Goal: Book appointment/travel/reservation

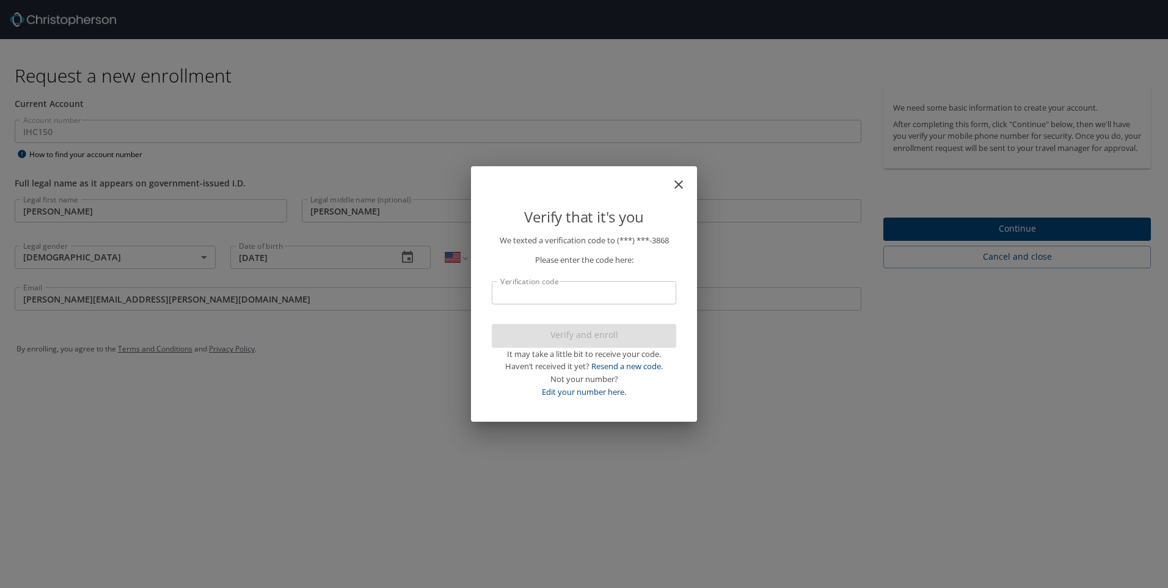
select select "US"
click at [559, 296] on input "Verification code" at bounding box center [584, 292] width 184 height 23
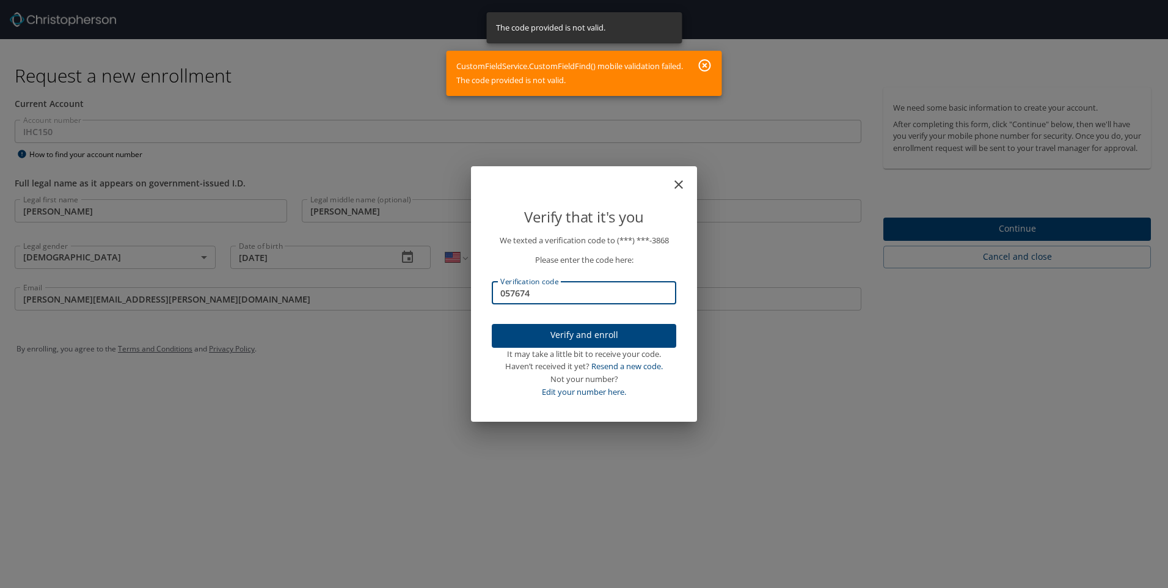
click at [708, 64] on icon "button" at bounding box center [704, 65] width 15 height 15
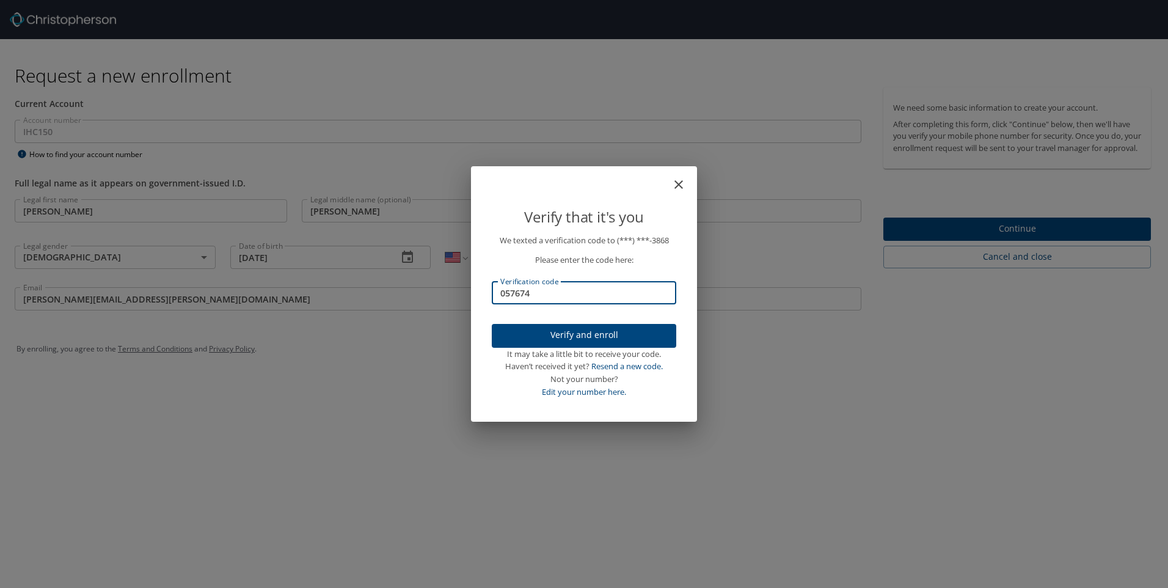
click at [550, 294] on input "057674" at bounding box center [584, 292] width 184 height 23
type input "0"
type input "734202"
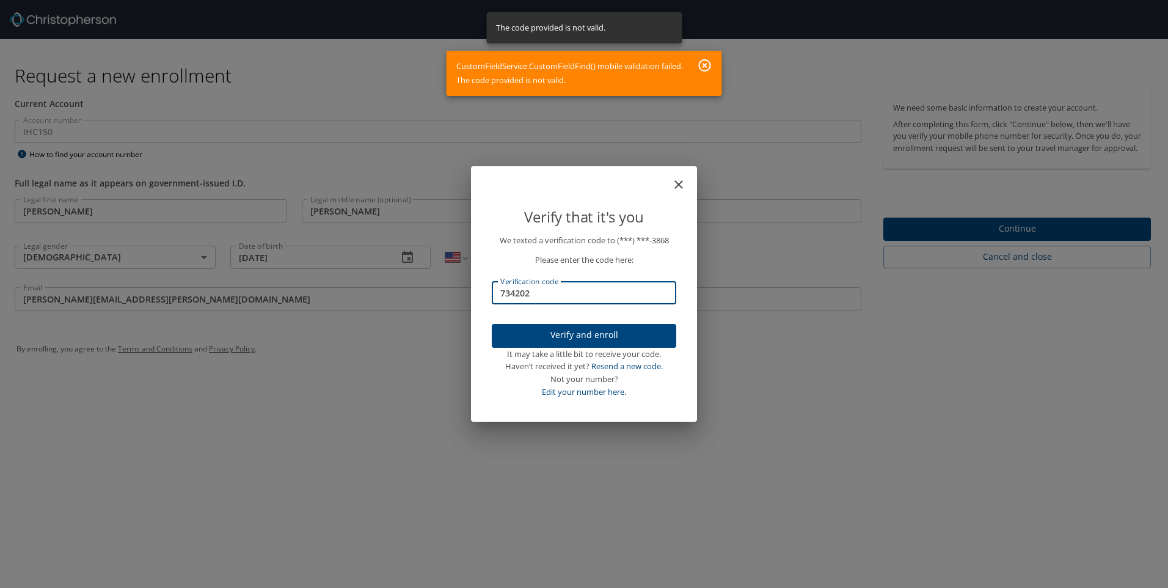
click at [680, 186] on icon "close" at bounding box center [678, 184] width 9 height 9
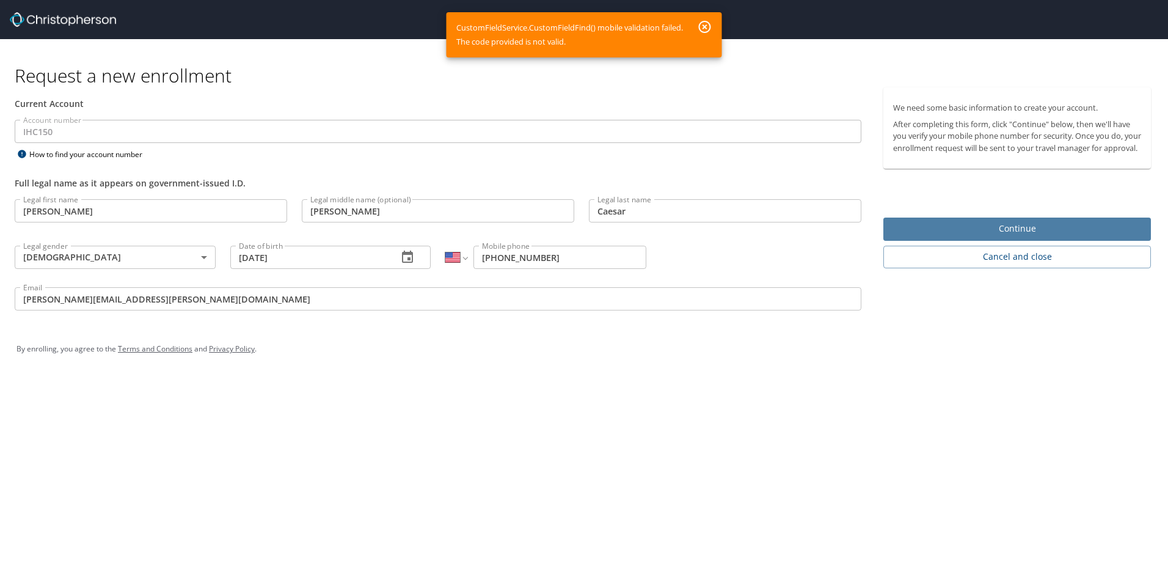
click at [962, 236] on span "Continue" at bounding box center [1017, 228] width 248 height 15
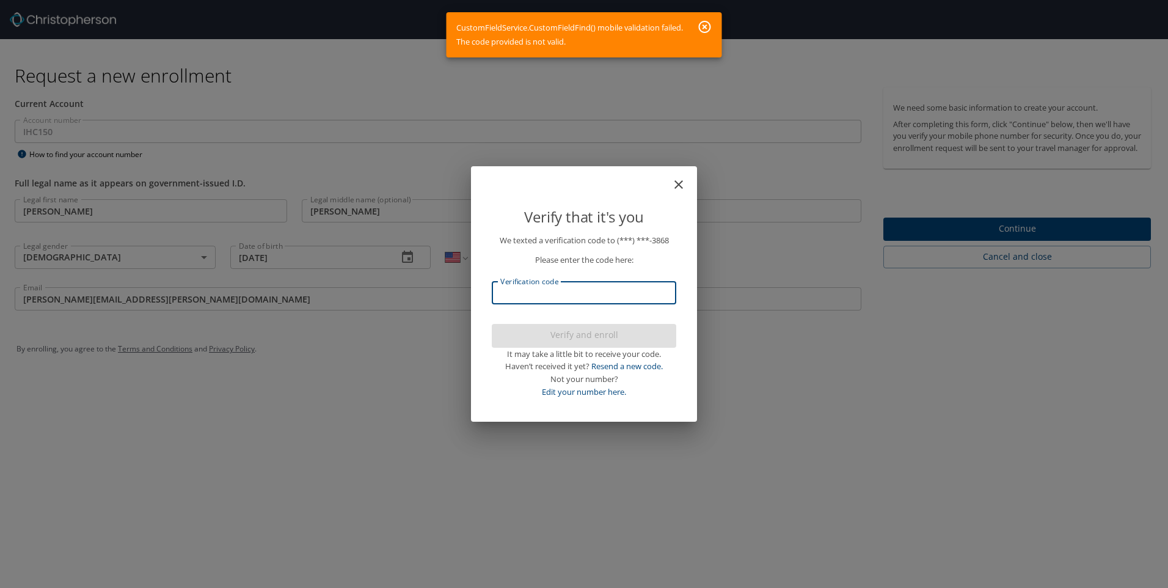
click at [562, 291] on input "Verification code" at bounding box center [584, 292] width 184 height 23
type input "458397"
click at [586, 333] on span "Verify and enroll" at bounding box center [583, 334] width 165 height 15
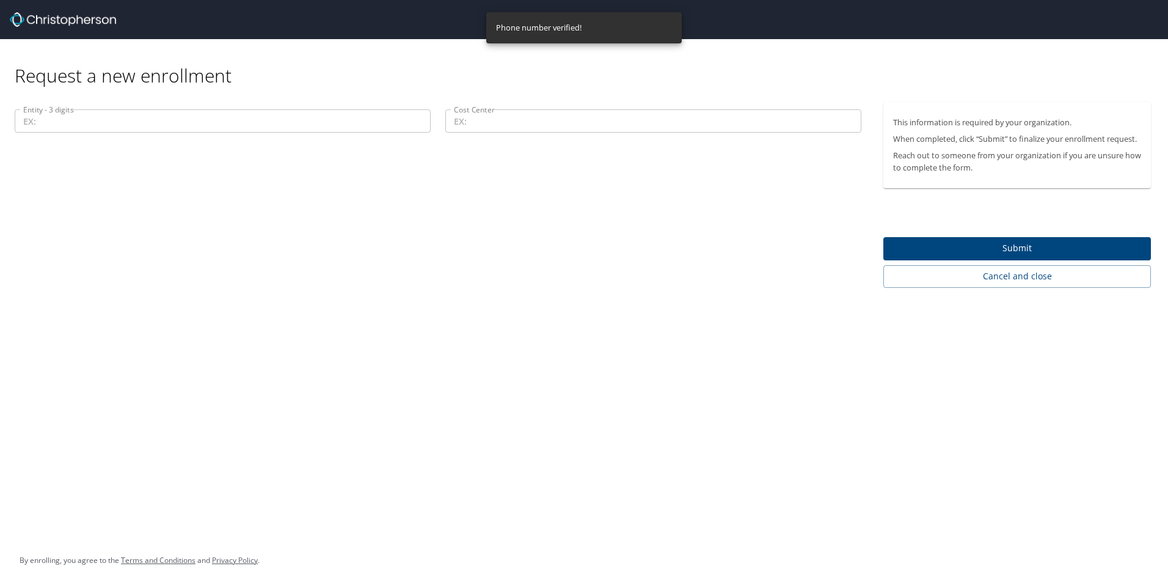
click at [82, 120] on input "Entity - 3 digits" at bounding box center [223, 120] width 416 height 23
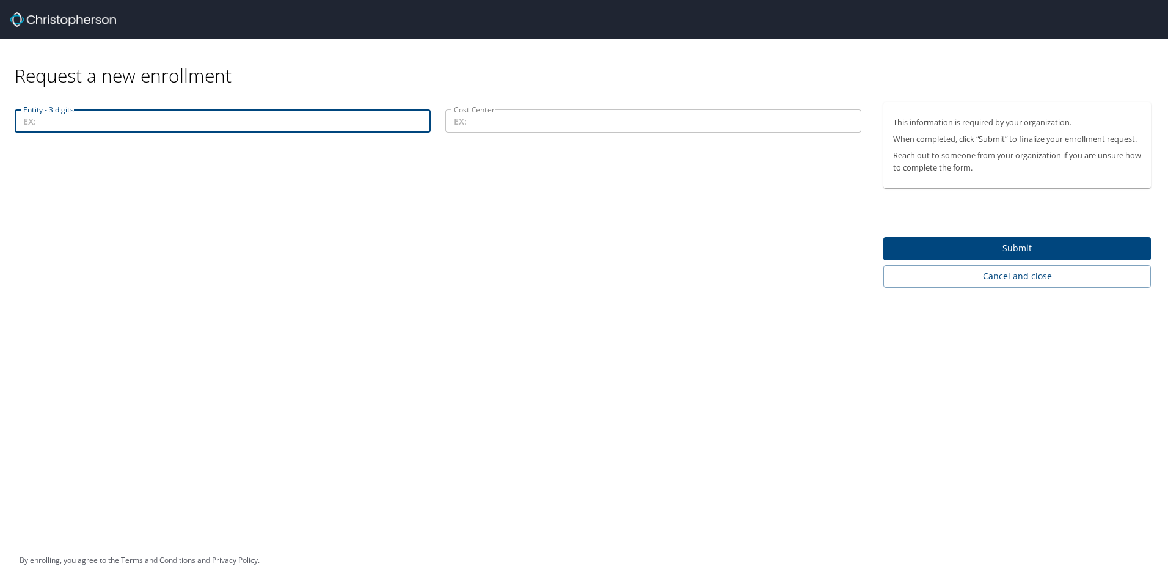
click at [109, 123] on input "Entity - 3 digits" at bounding box center [223, 120] width 416 height 23
type input "00201"
click at [486, 122] on input "Cost Center" at bounding box center [653, 120] width 416 height 23
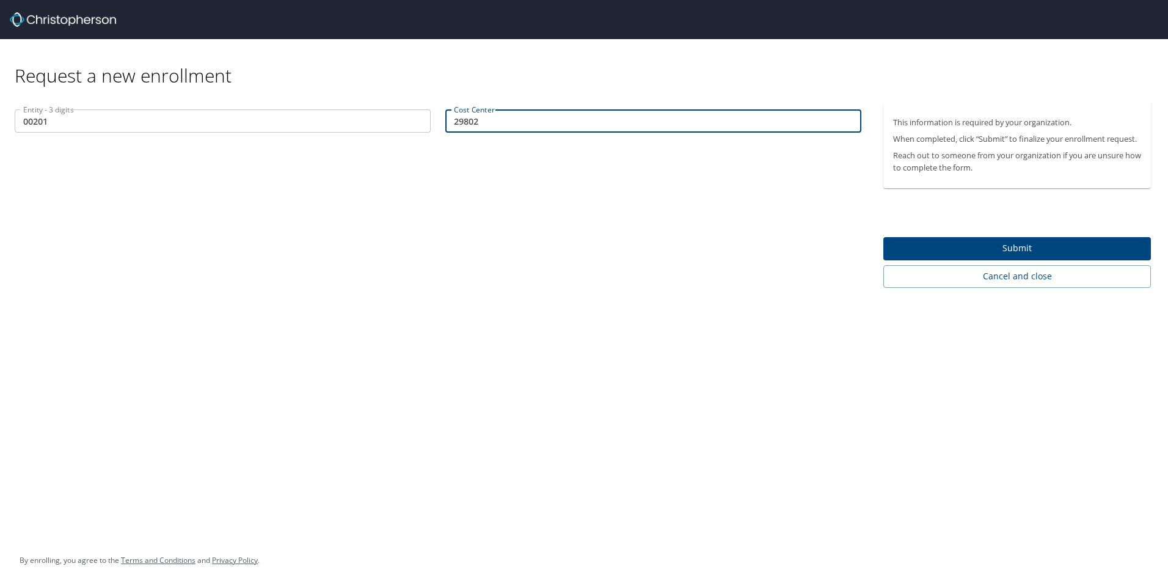
type input "29802"
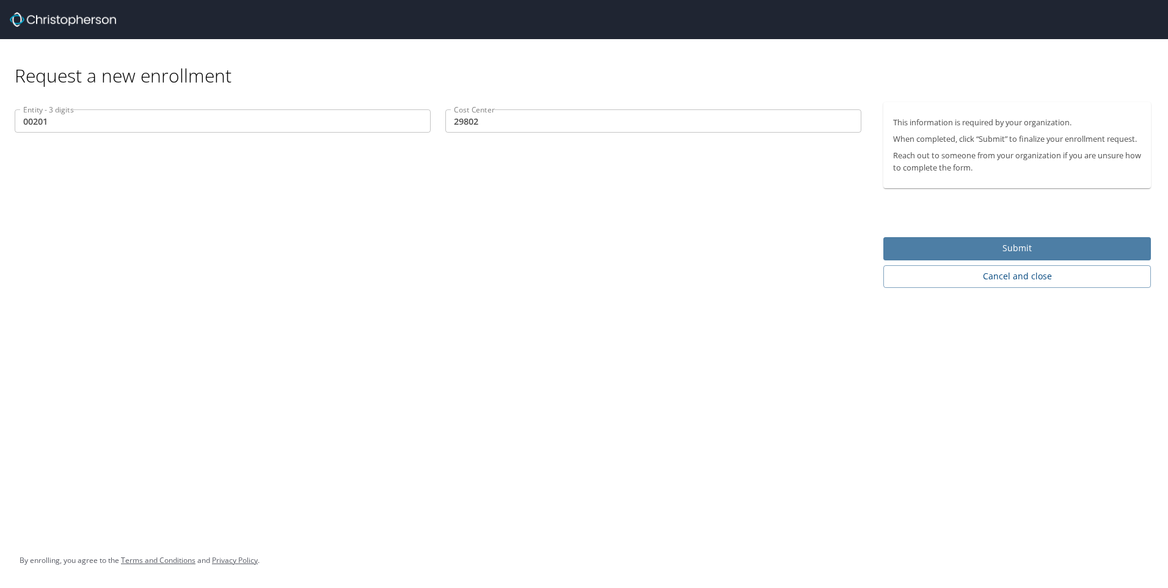
click at [936, 252] on span "Submit" at bounding box center [1017, 248] width 248 height 15
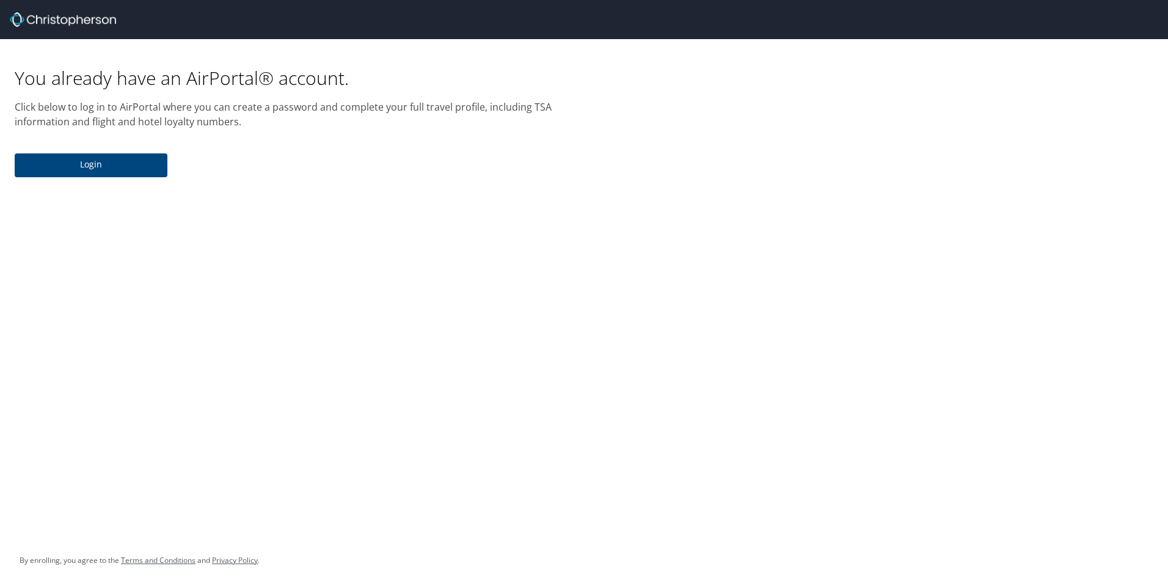
click at [120, 169] on span "Login" at bounding box center [90, 164] width 133 height 15
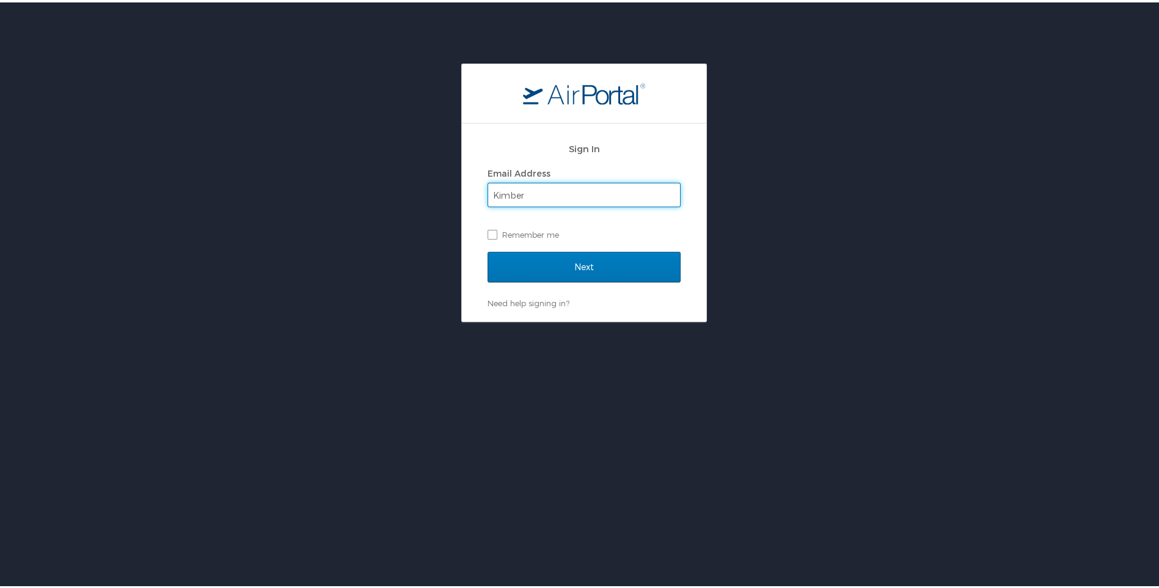
type input "Kimberly.Caesar@imail.org"
click at [489, 233] on label "Remember me" at bounding box center [583, 232] width 193 height 18
click at [489, 233] on input "Remember me" at bounding box center [491, 231] width 8 height 8
checkbox input "true"
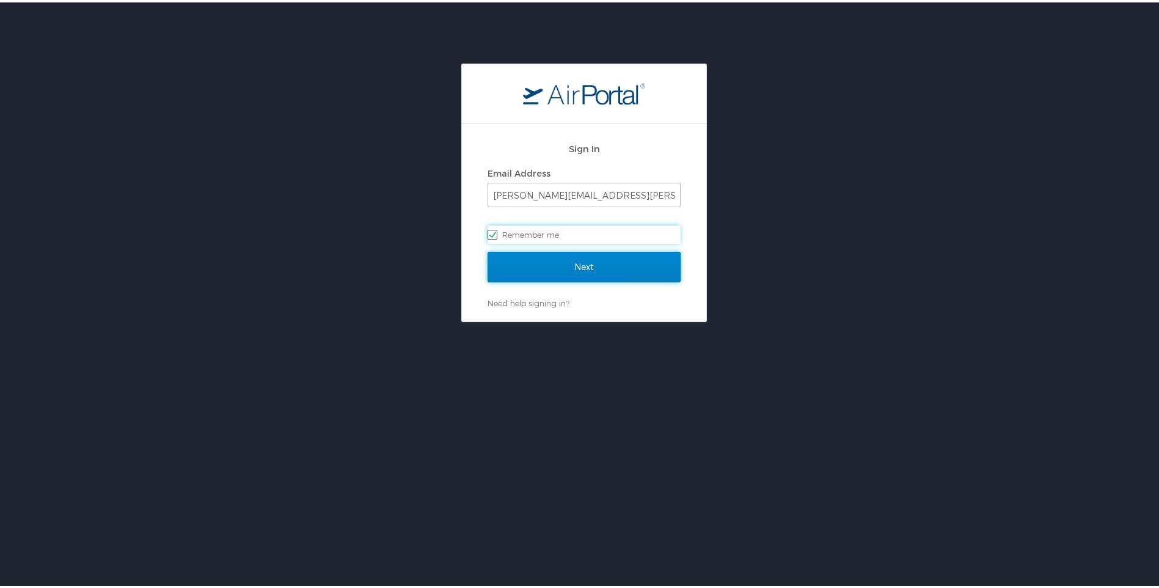
click at [530, 261] on input "Next" at bounding box center [583, 264] width 193 height 31
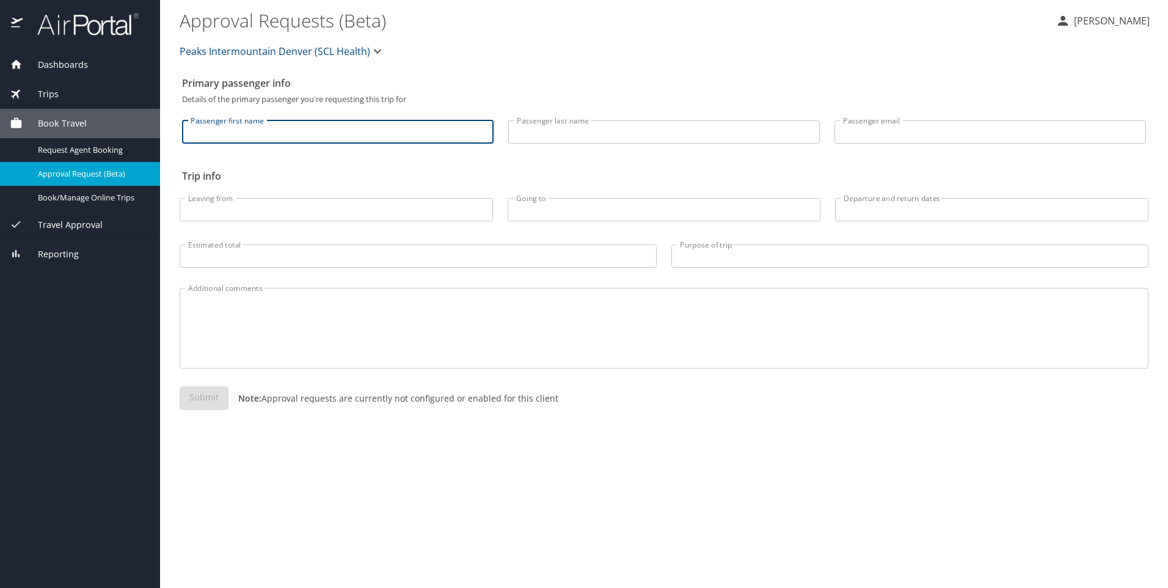
click at [242, 131] on input "Passenger first name" at bounding box center [337, 131] width 311 height 23
type input "Kimberly"
type input "Caesar"
type input "LKCaesar@msn.com"
click at [274, 209] on input "Leaving from" at bounding box center [336, 209] width 313 height 23
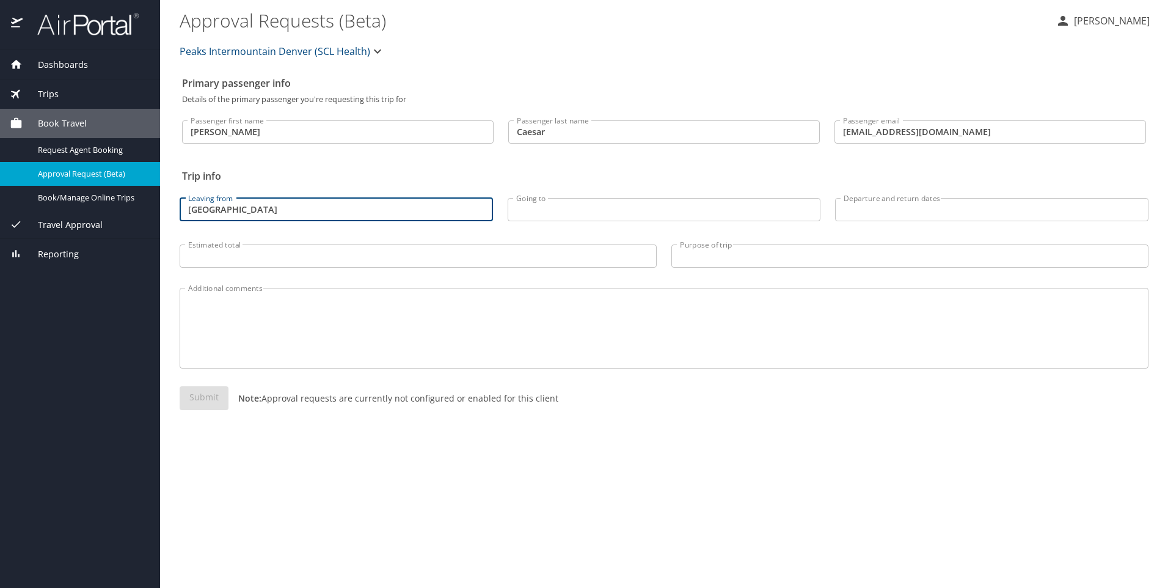
type input "Denver"
click at [545, 212] on input "Going to" at bounding box center [664, 209] width 313 height 23
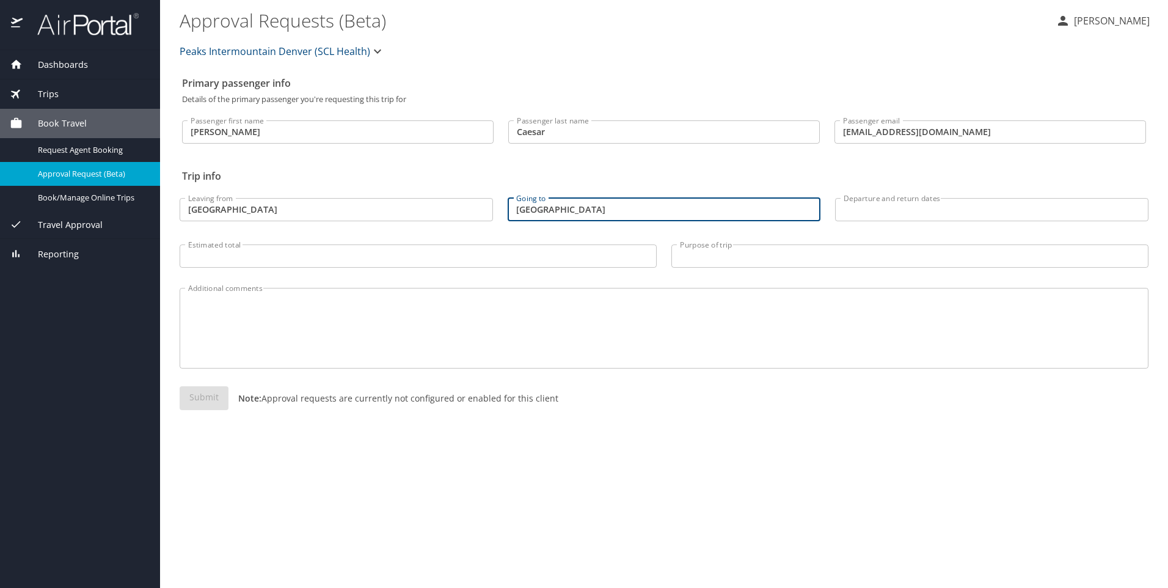
type input "Salt Lake City"
click at [868, 211] on input "Departure and return dates" at bounding box center [991, 209] width 313 height 23
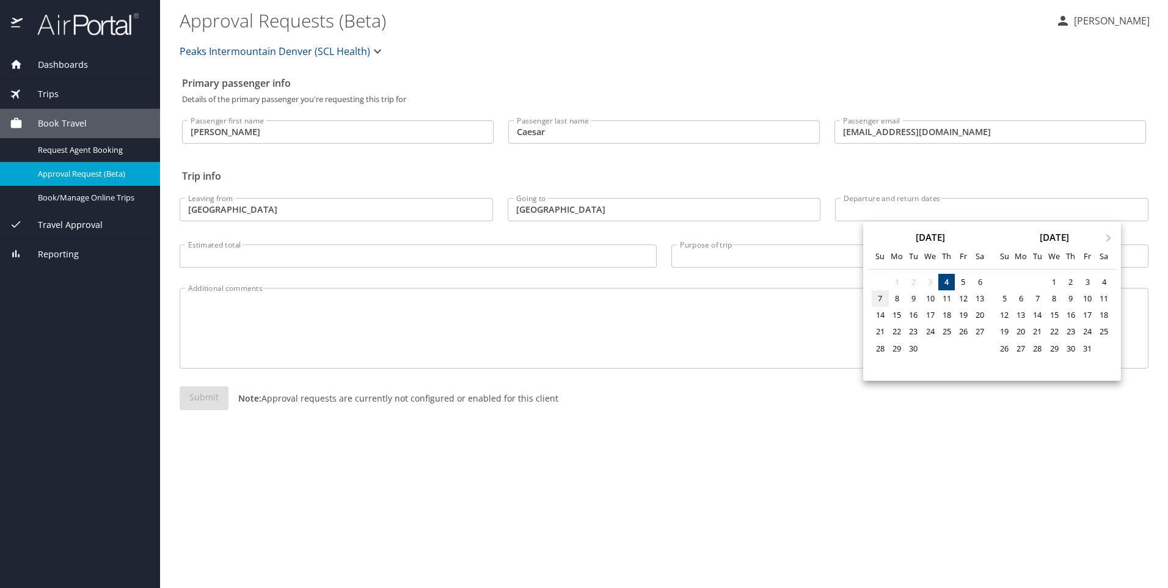
click at [880, 299] on div "7" at bounding box center [880, 298] width 16 height 16
click at [869, 212] on div at bounding box center [584, 294] width 1168 height 588
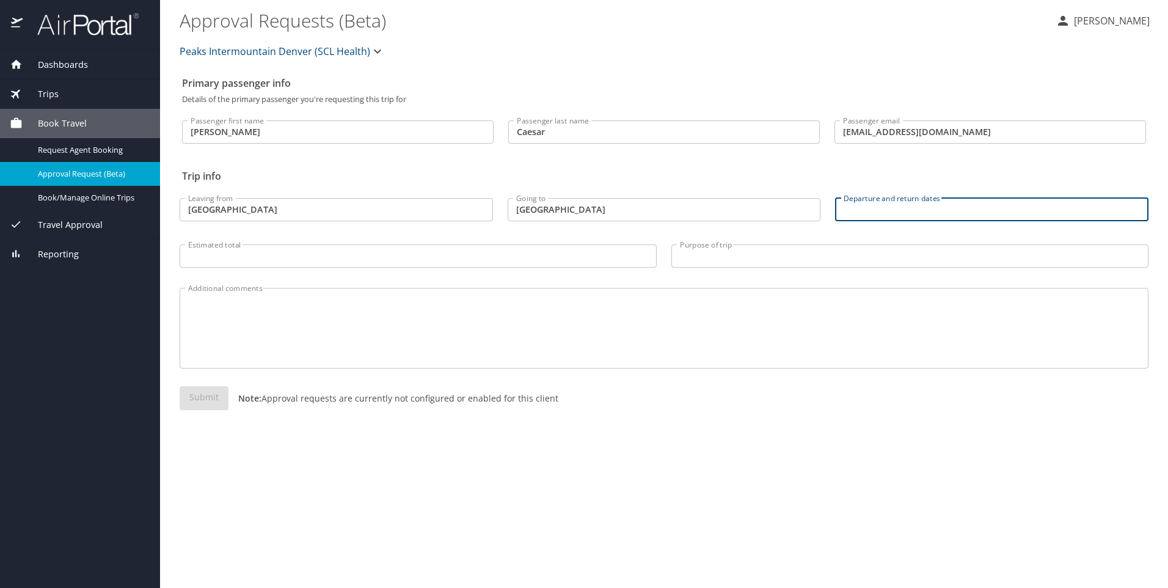
click at [865, 213] on input "Departure and return dates" at bounding box center [991, 209] width 313 height 23
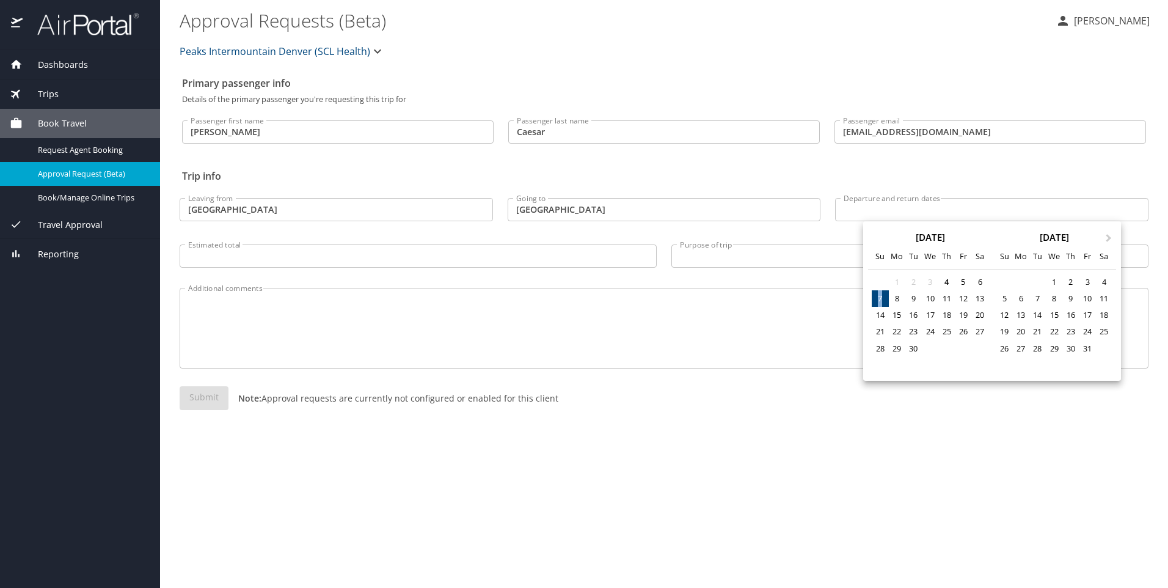
click at [880, 299] on div "7" at bounding box center [880, 298] width 16 height 16
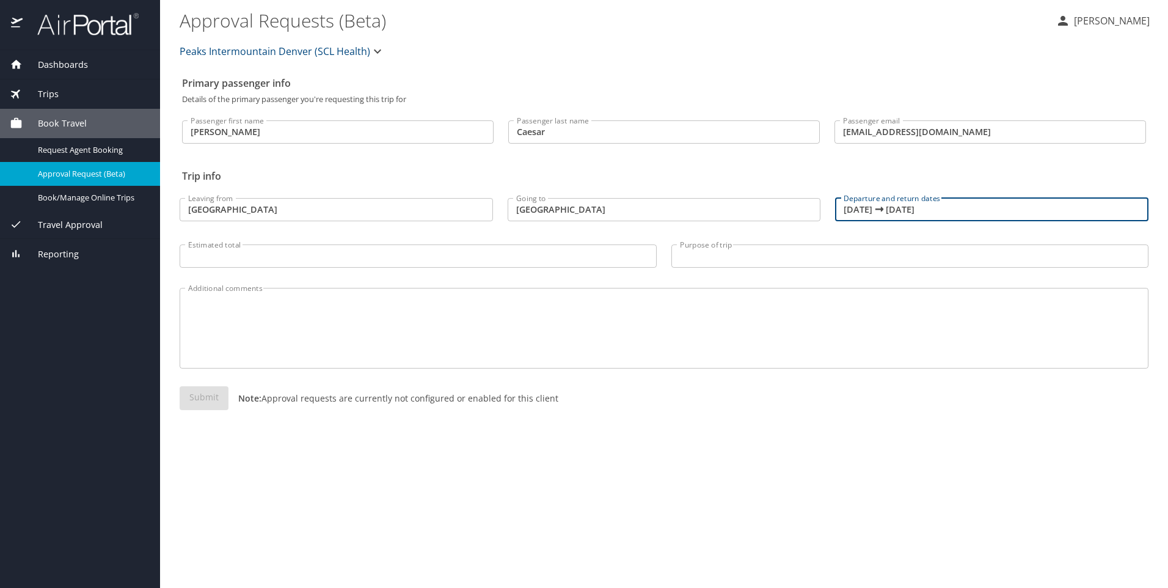
drag, startPoint x: 952, startPoint y: 215, endPoint x: 904, endPoint y: 215, distance: 48.3
click at [904, 215] on input "09/07/2025 🠦 09/07/2025" at bounding box center [991, 209] width 313 height 23
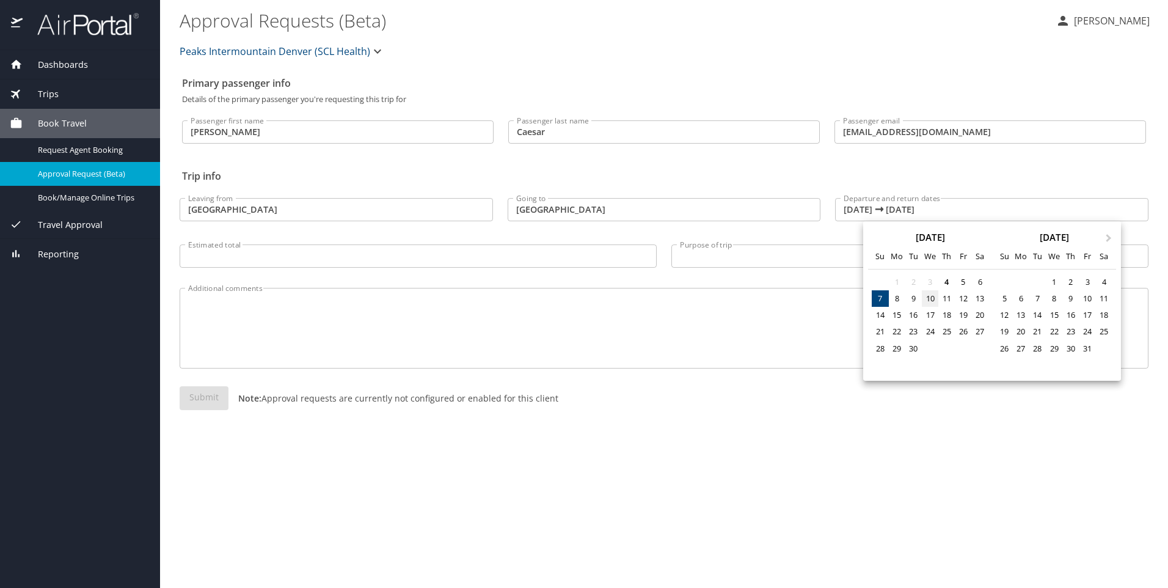
click at [933, 301] on div "10" at bounding box center [930, 298] width 16 height 16
click at [986, 211] on div at bounding box center [584, 294] width 1168 height 588
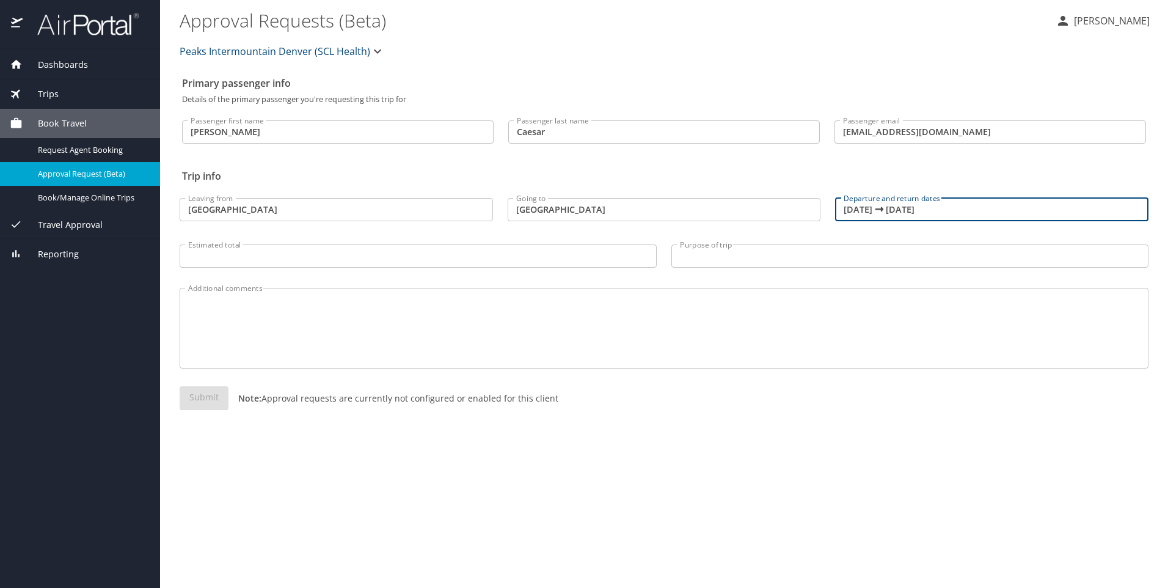
click at [928, 208] on input "09/07/2025 🠦 09/07/2025" at bounding box center [991, 209] width 313 height 23
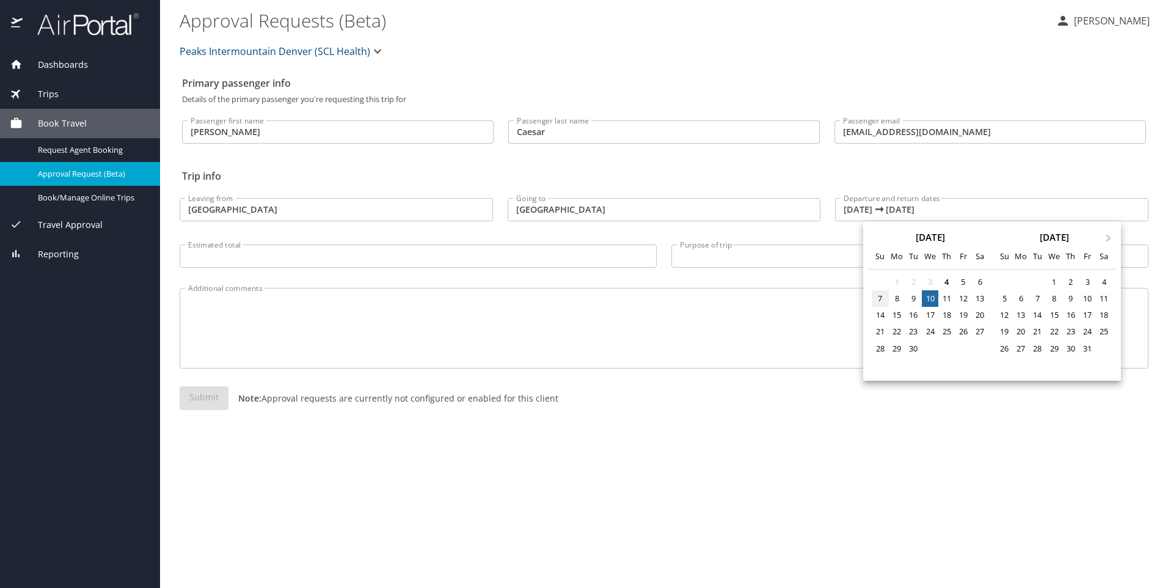
click at [880, 299] on div "7" at bounding box center [880, 298] width 16 height 16
click at [932, 301] on div "10" at bounding box center [930, 298] width 16 height 16
type input "09/07/2025 🠦 09/10/2025"
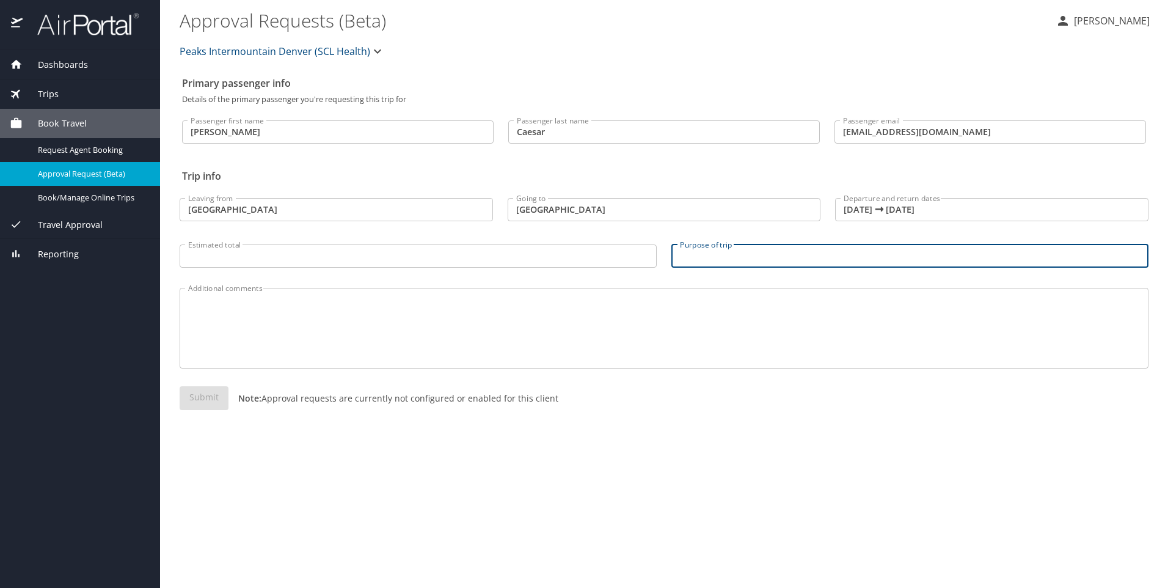
click at [735, 253] on input "Purpose of trip" at bounding box center [909, 255] width 477 height 23
type input "Sharing EPIC charting help"
click at [213, 306] on textarea "Additional comments" at bounding box center [664, 328] width 952 height 58
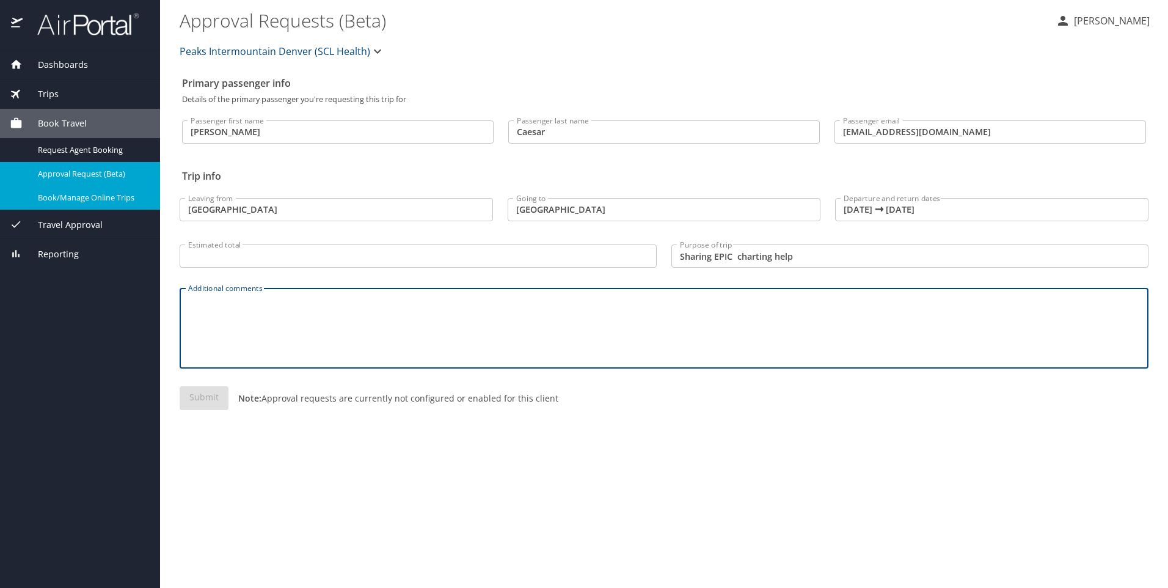
click at [63, 200] on span "Book/Manage Online Trips" at bounding box center [91, 198] width 107 height 12
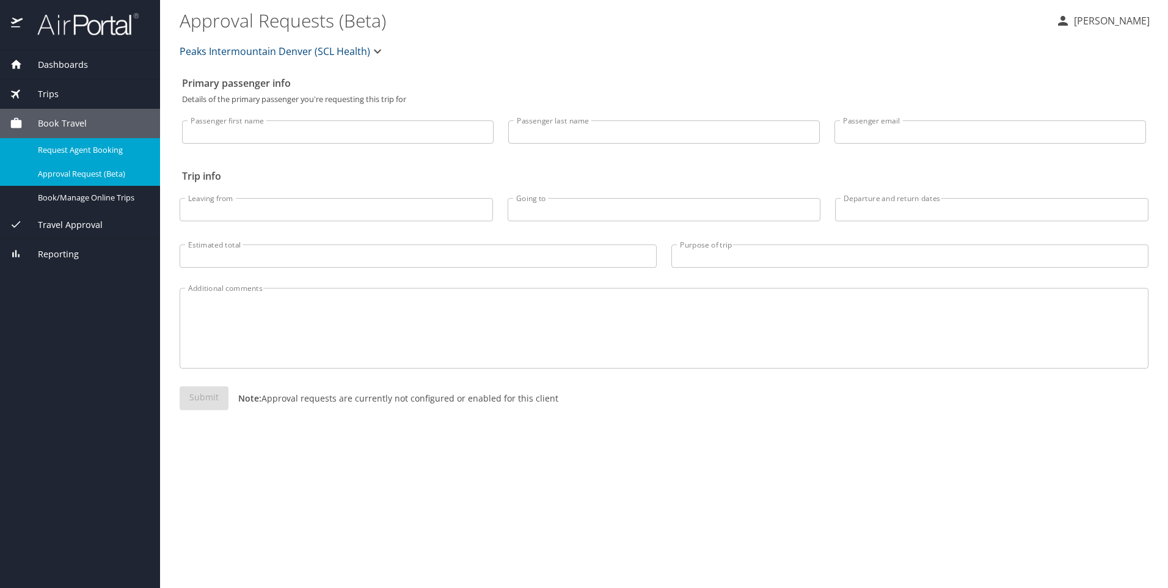
click at [109, 148] on span "Request Agent Booking" at bounding box center [91, 150] width 107 height 12
